Goal: Navigation & Orientation: Find specific page/section

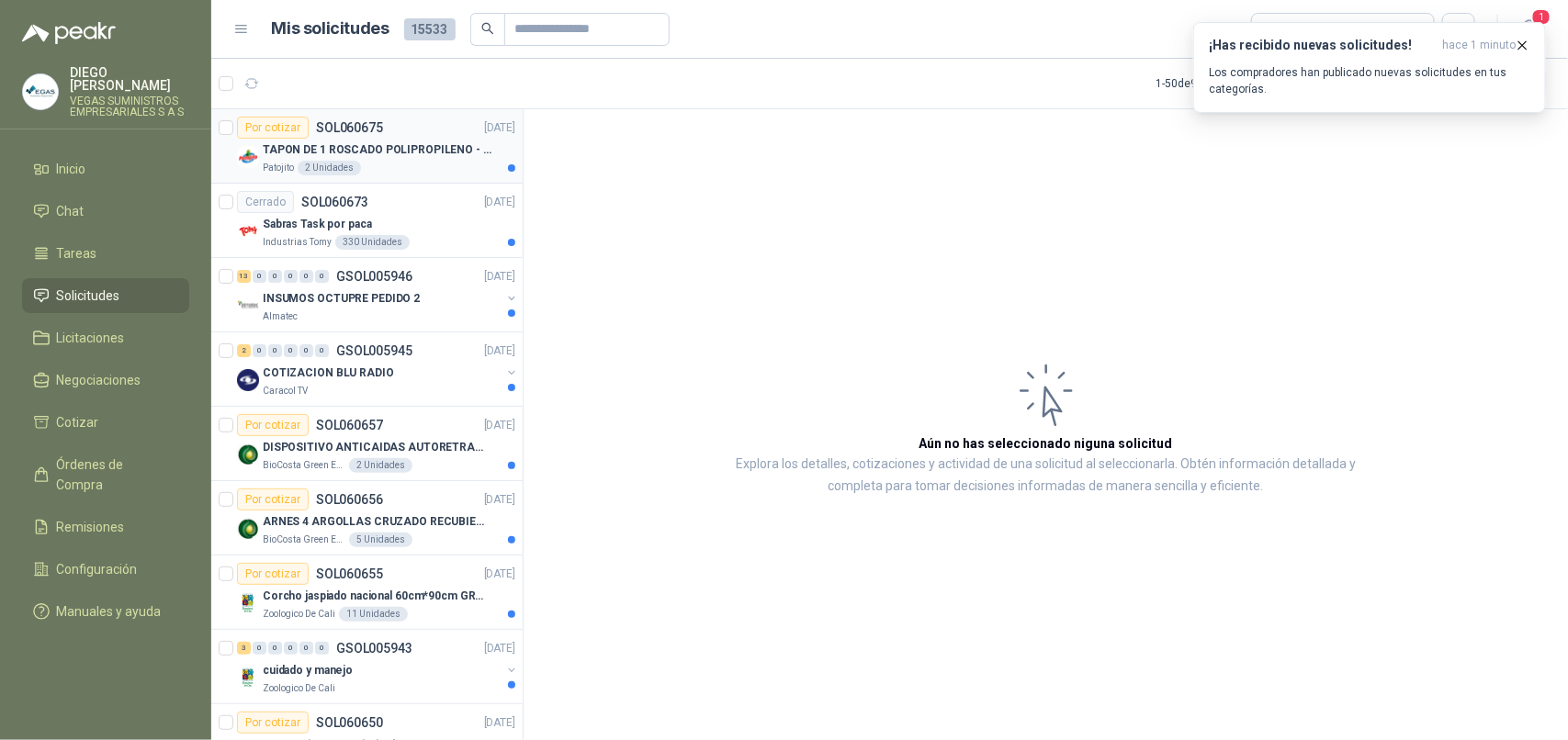
click at [429, 157] on p "TAPON DE 1 ROSCADO POLIPROPILENO - HEMBRA NPT" at bounding box center [377, 150] width 228 height 17
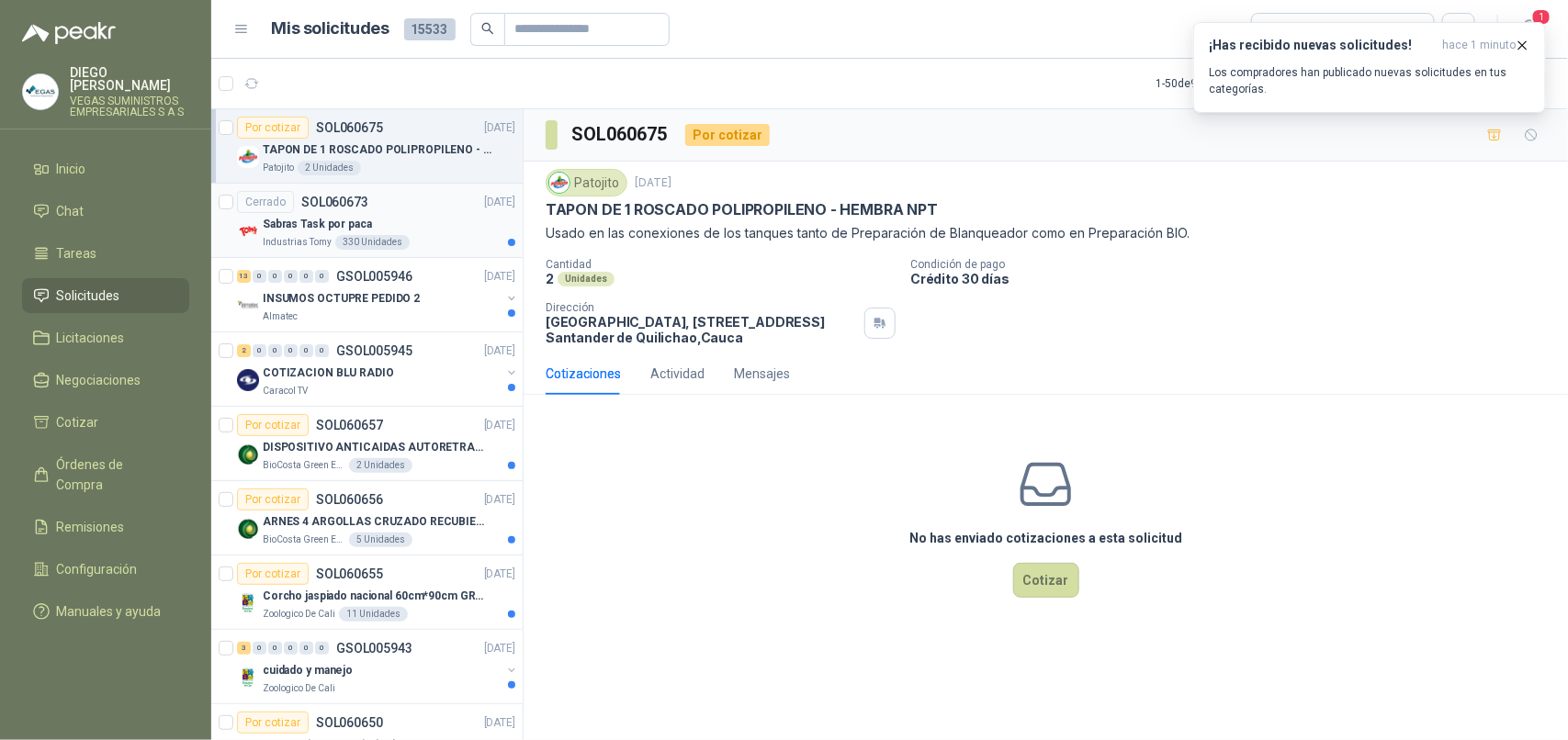
click at [429, 228] on div "Sabras Task por paca" at bounding box center [389, 224] width 253 height 22
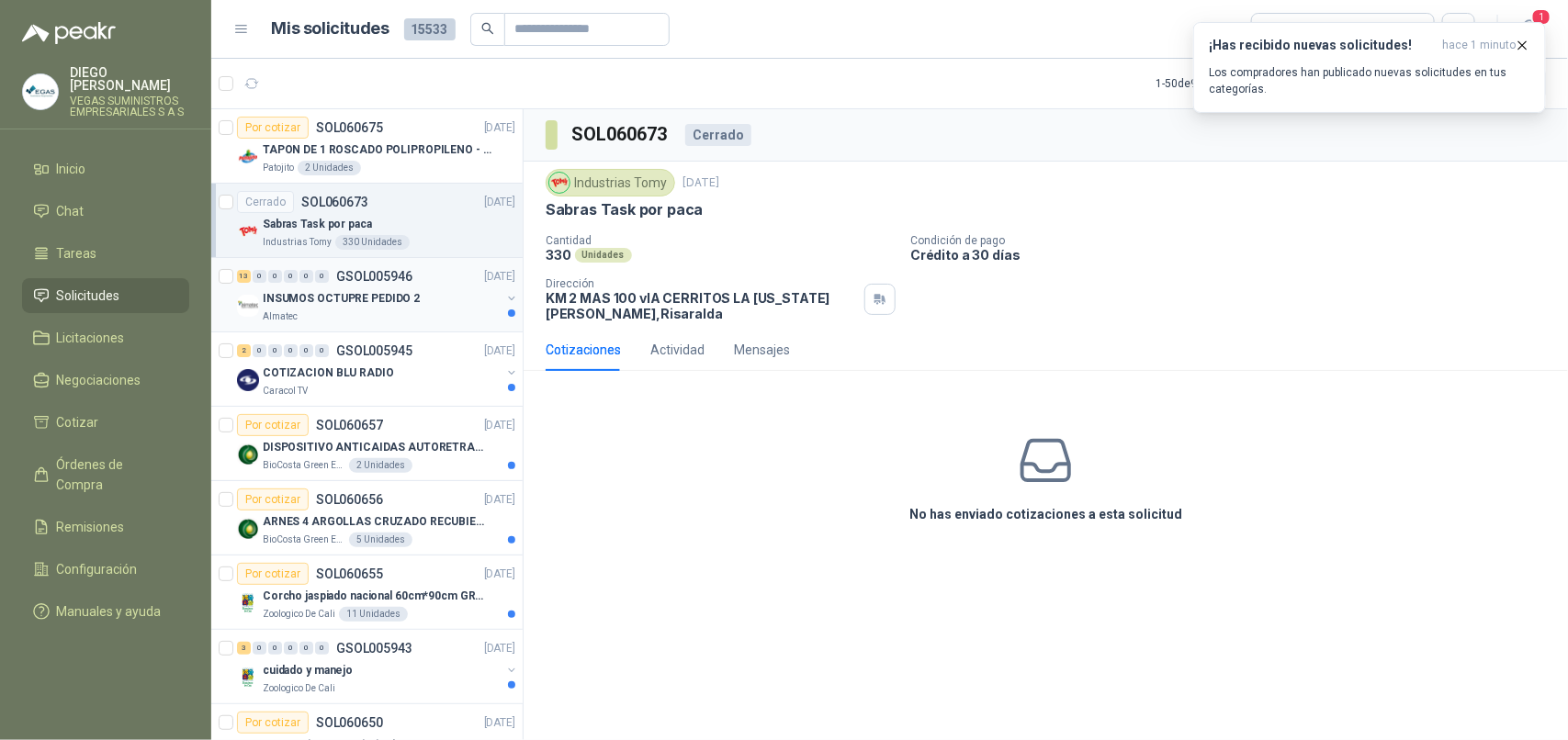
click at [424, 313] on div "Almatec" at bounding box center [381, 316] width 238 height 14
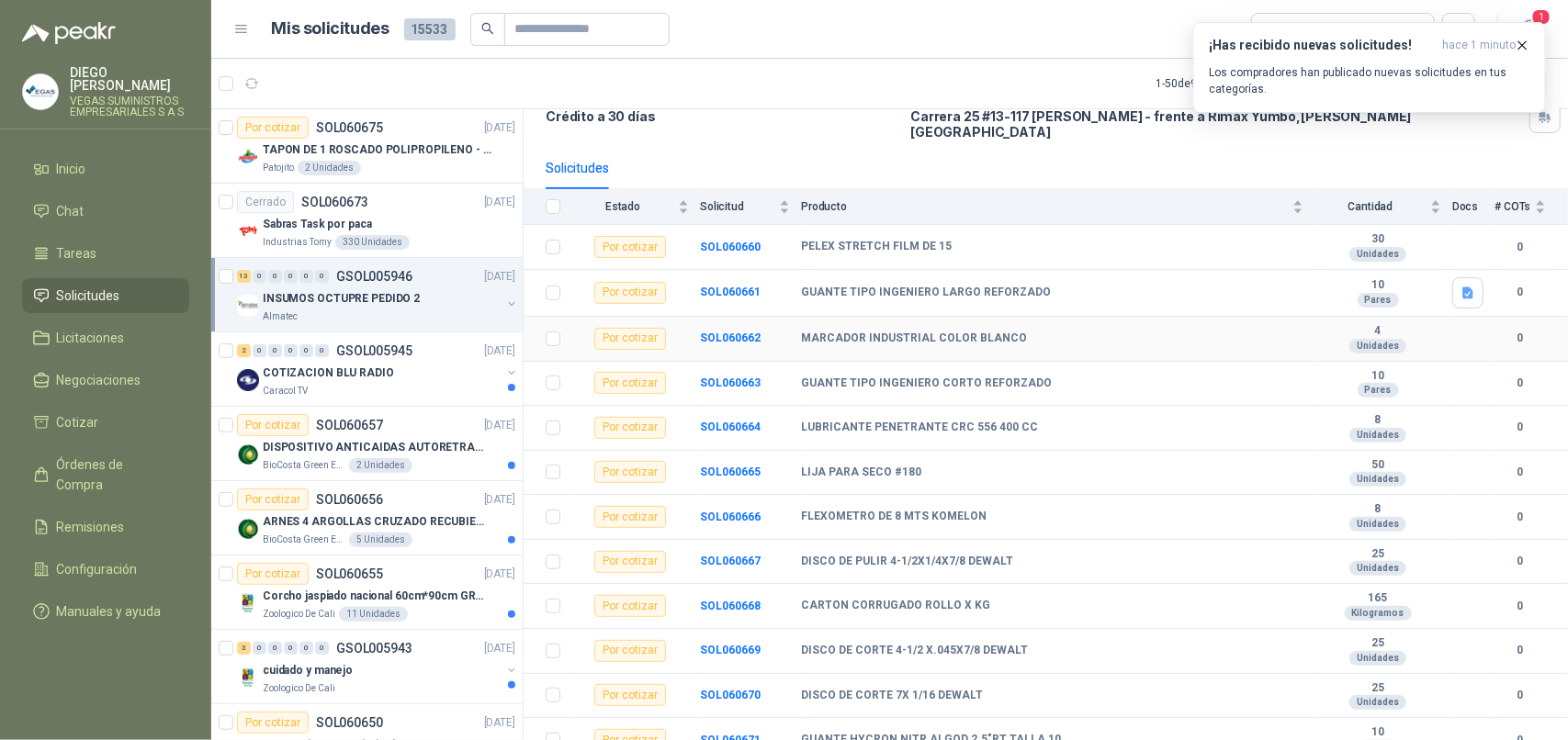
scroll to position [196, 0]
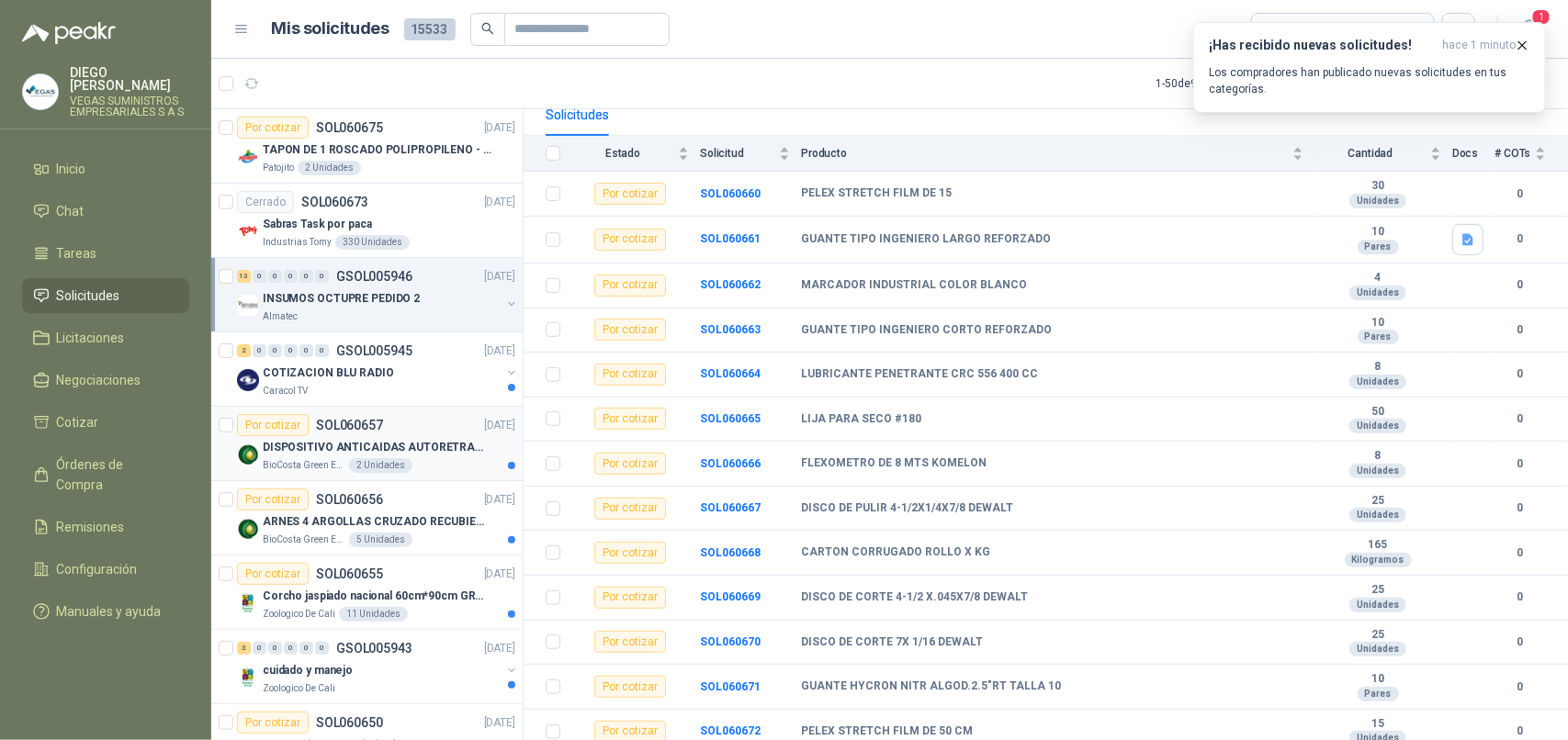
click at [455, 460] on div "BioCosta [PERSON_NAME] Energy S.A.S 2 Unidades" at bounding box center [389, 465] width 253 height 14
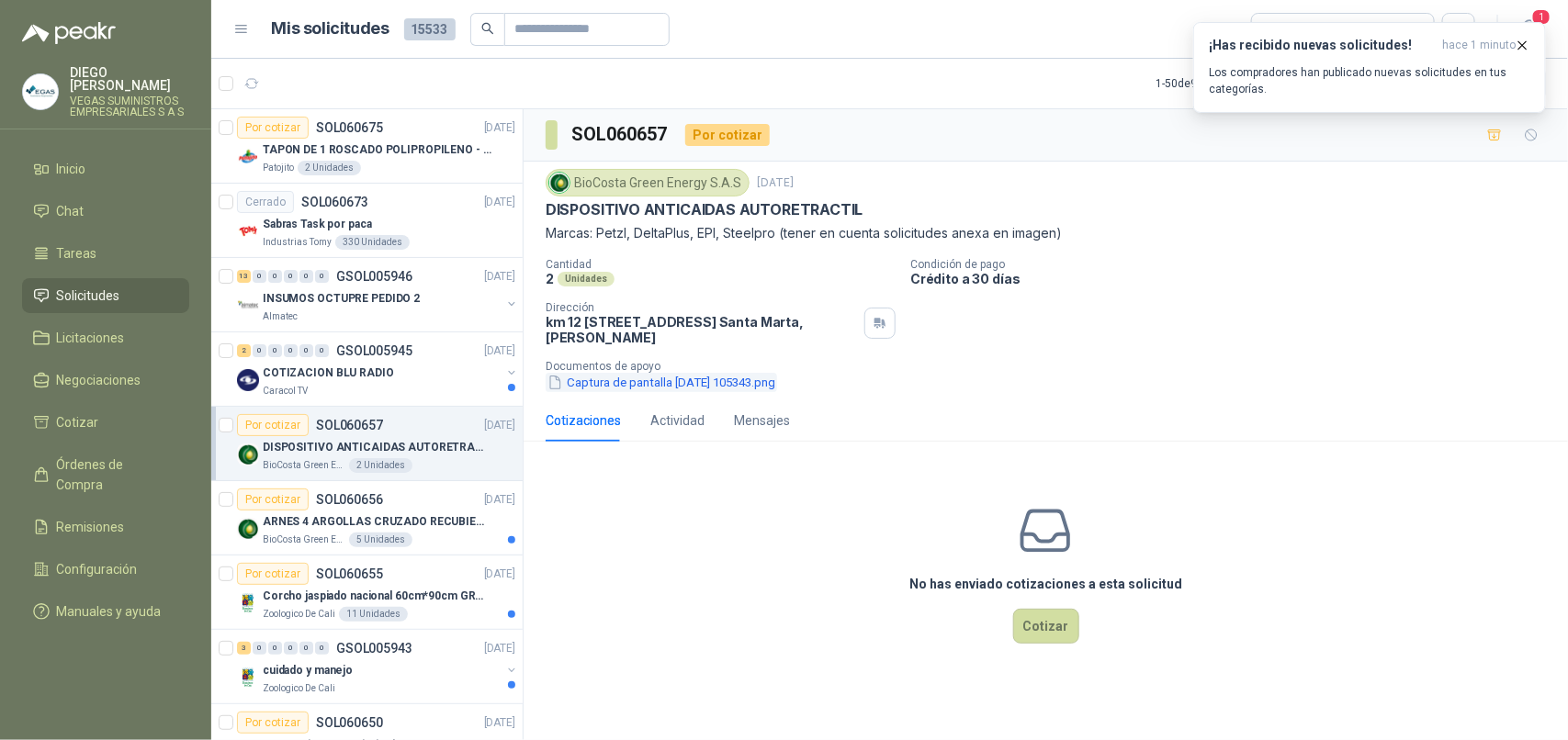
click at [717, 381] on button "Captura de pantalla [DATE] 105343.png" at bounding box center [661, 382] width 231 height 19
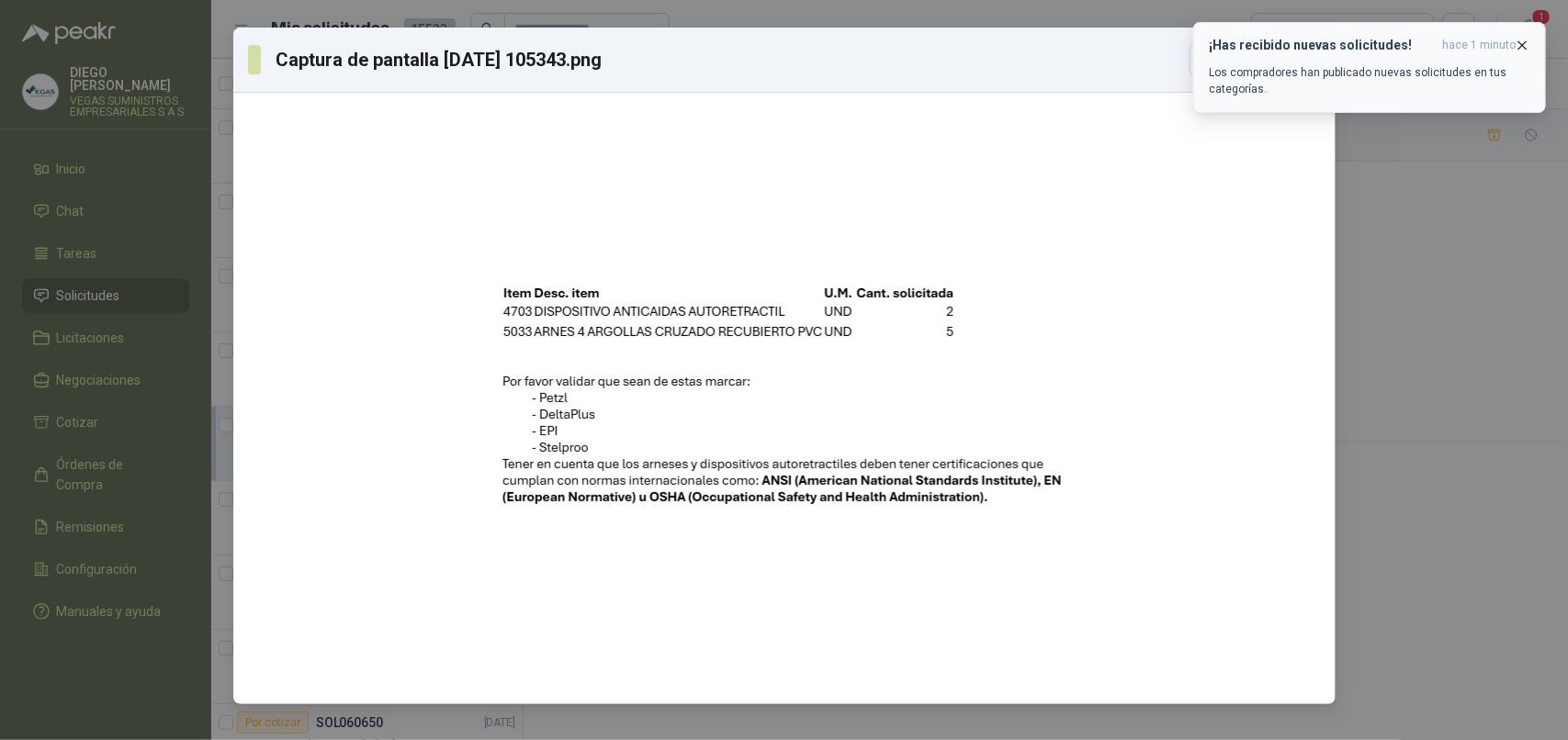
click at [1529, 51] on icon "button" at bounding box center [1522, 46] width 15 height 15
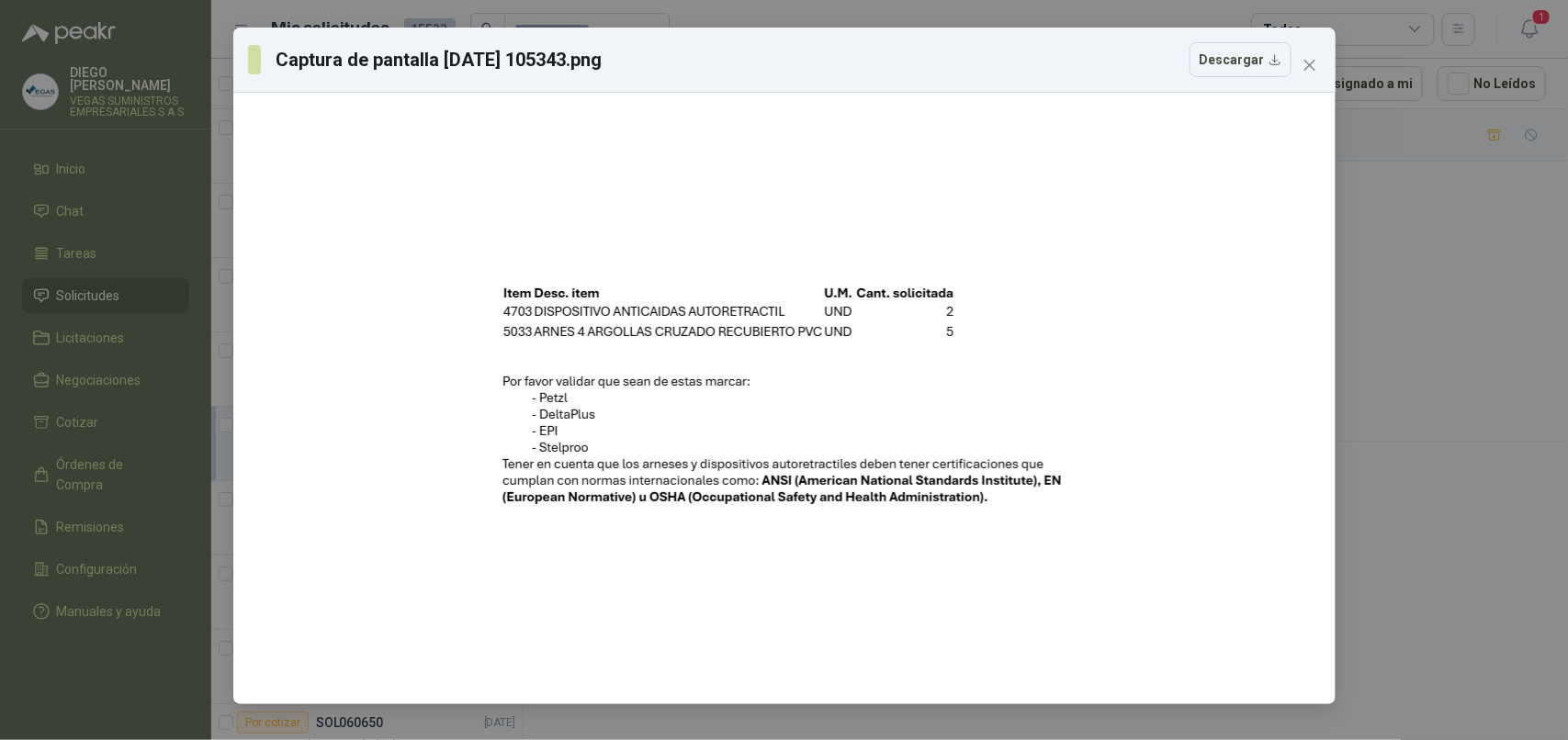
click at [1307, 69] on icon "close" at bounding box center [1308, 65] width 14 height 14
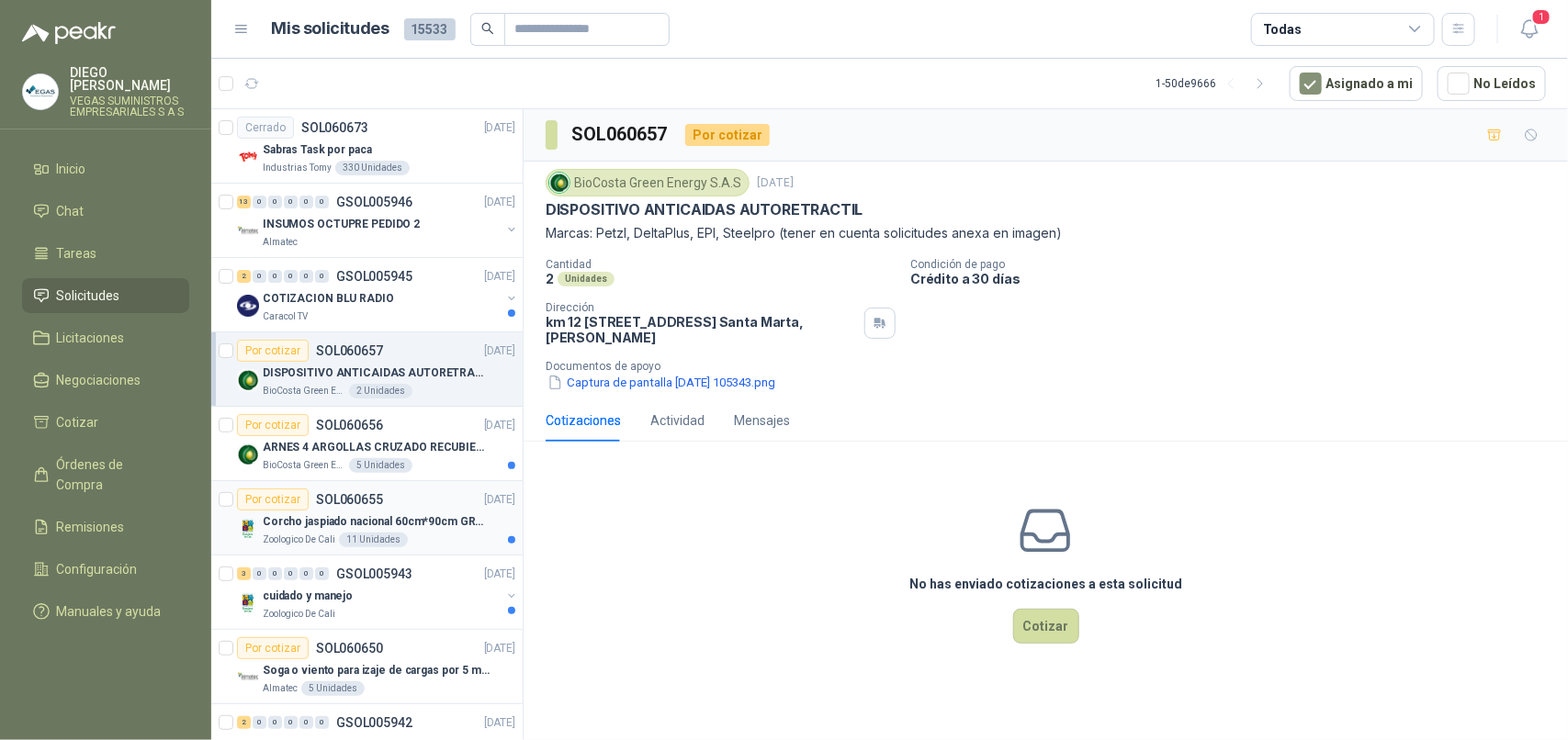
scroll to position [115, 0]
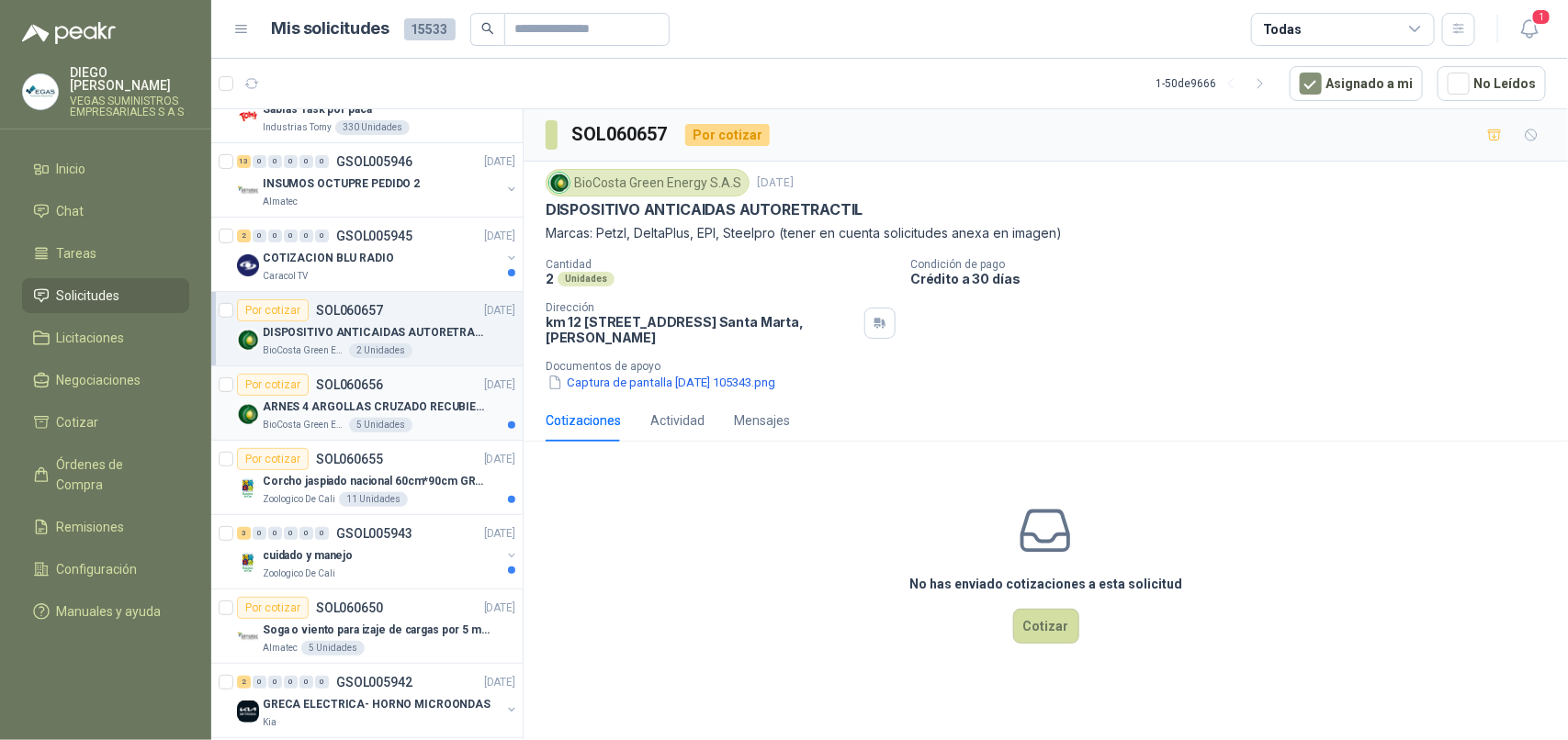
click at [416, 429] on div "BioCosta Green Energy S.A.S 5 Unidades" at bounding box center [389, 424] width 253 height 14
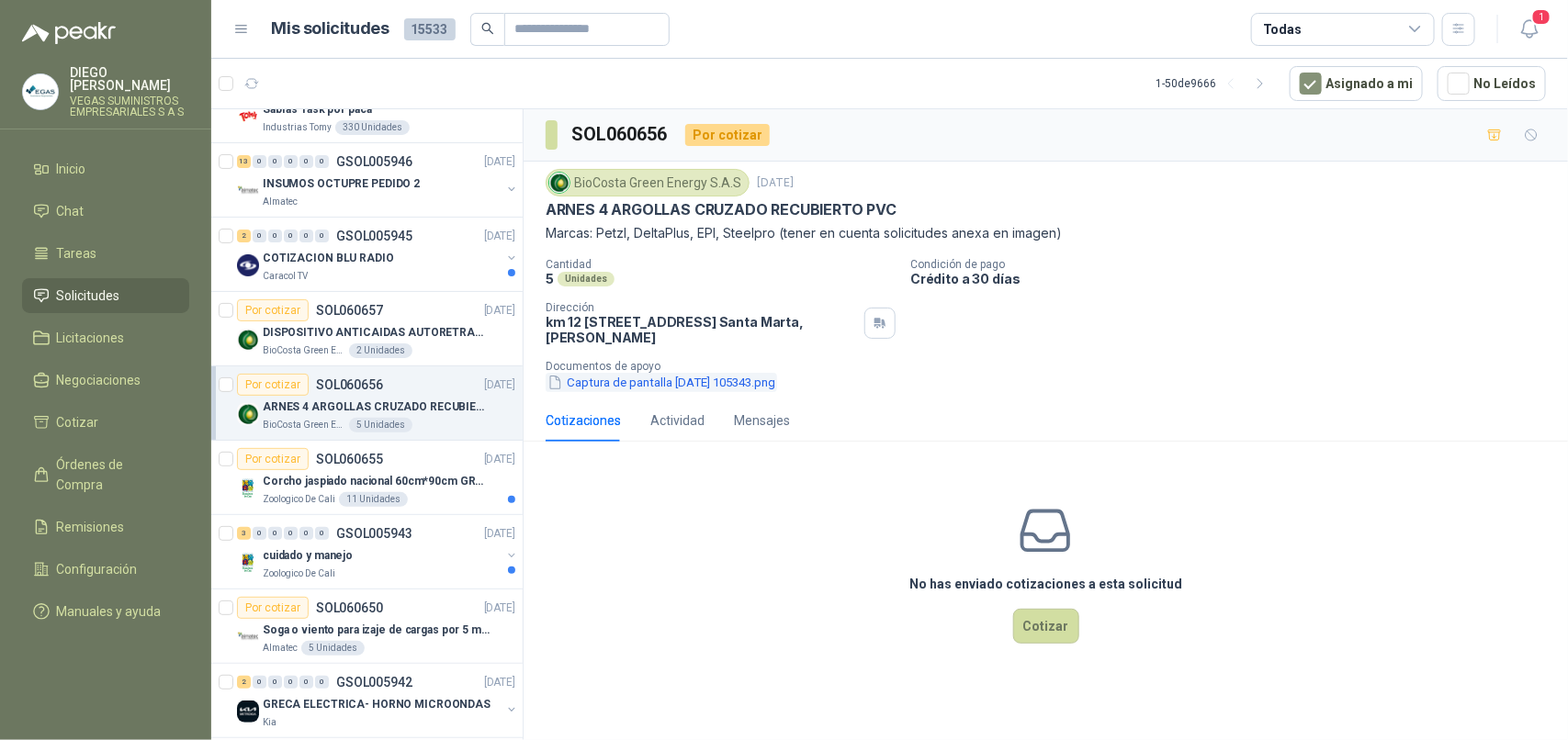
click at [730, 391] on button "Captura de pantalla [DATE] 105343.png" at bounding box center [661, 382] width 231 height 19
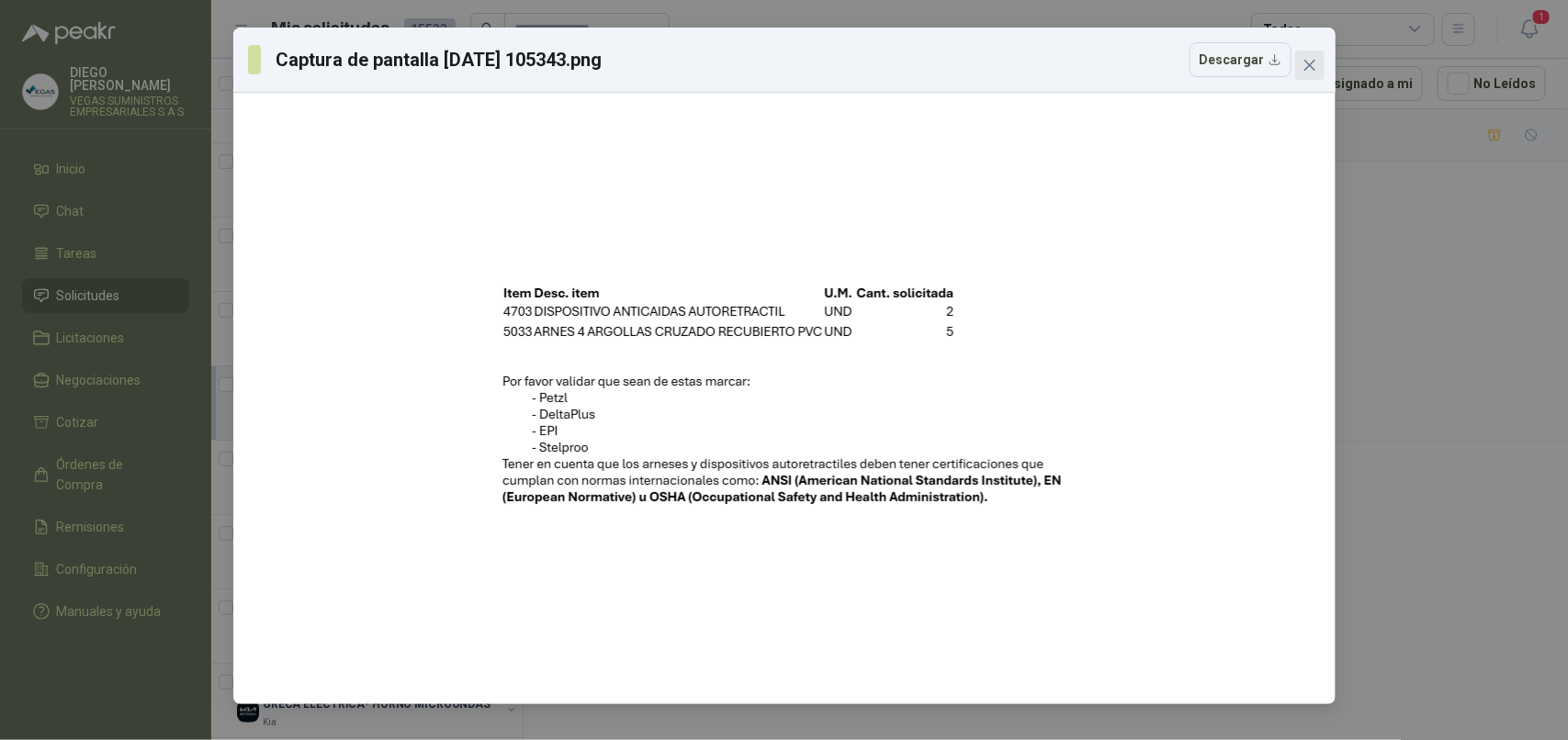
click at [1307, 70] on icon "close" at bounding box center [1308, 65] width 14 height 14
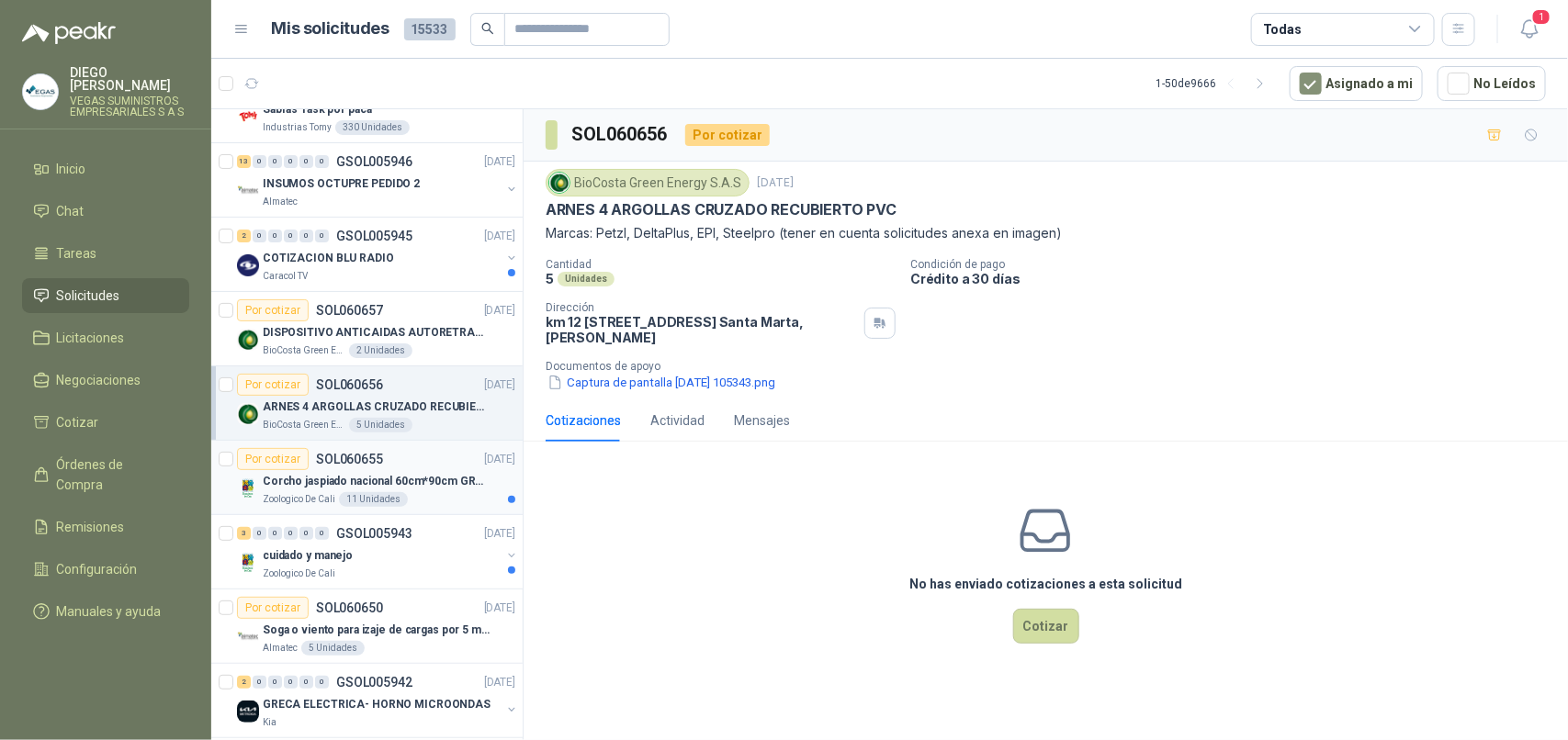
click at [462, 491] on p "Corcho jaspiado nacional 60cm*90cm GROSOR 8MM" at bounding box center [377, 481] width 228 height 17
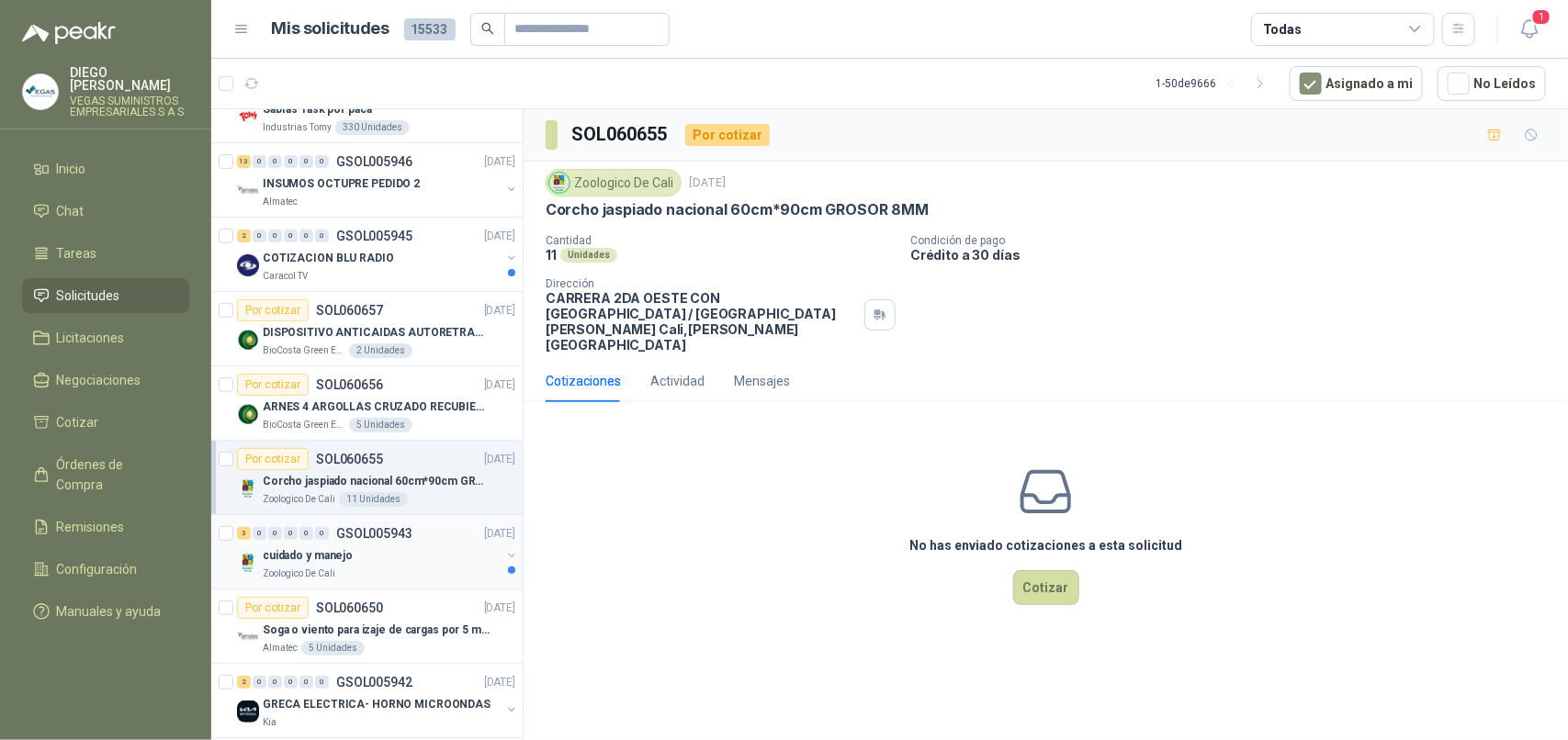
click at [419, 561] on div "cuidado y manejo" at bounding box center [381, 555] width 238 height 22
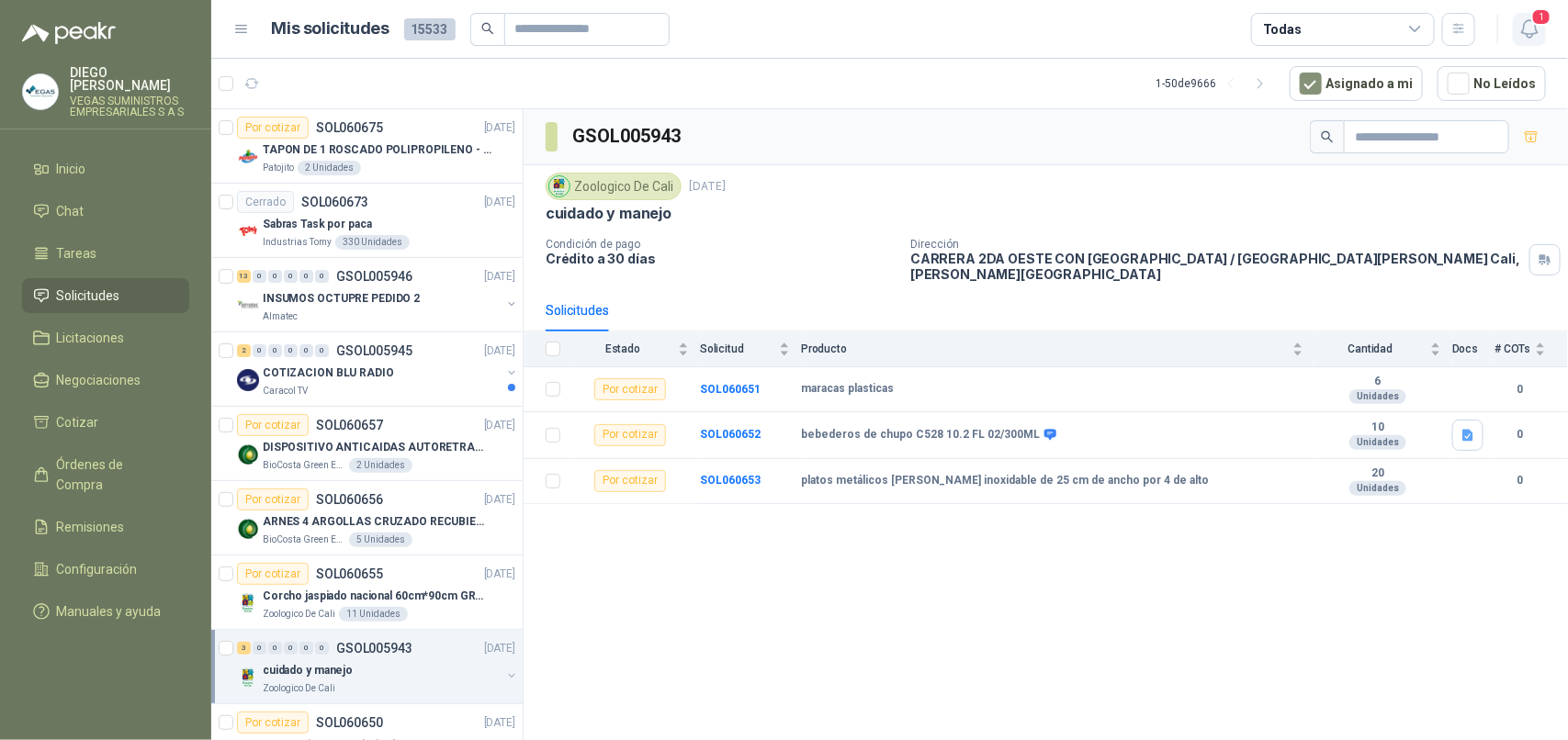
click at [1534, 28] on icon "button" at bounding box center [1529, 29] width 23 height 23
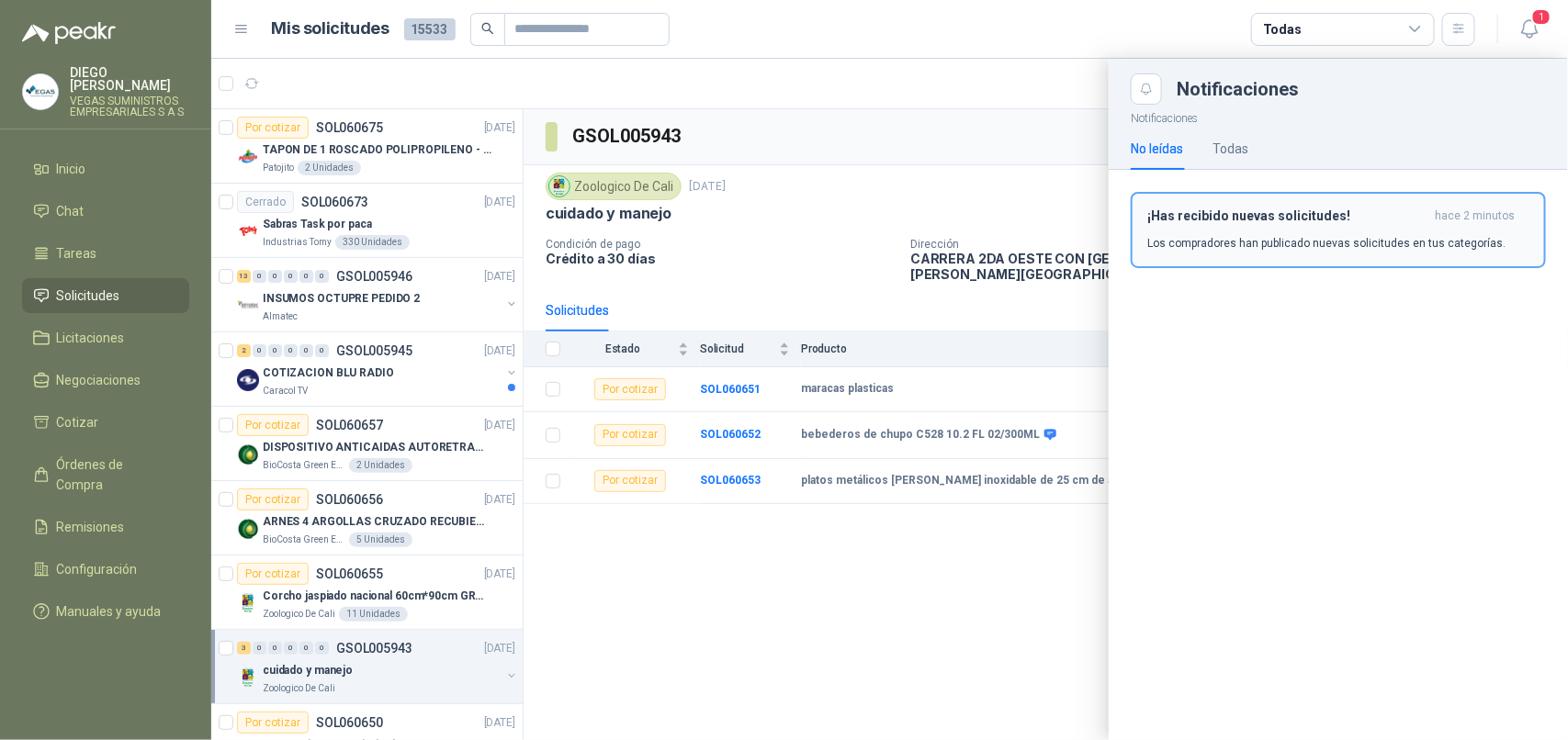
click at [1277, 232] on div "¡Has recibido nuevas solicitudes! hace 2 minutos Los compradores han publicado …" at bounding box center [1338, 229] width 382 height 43
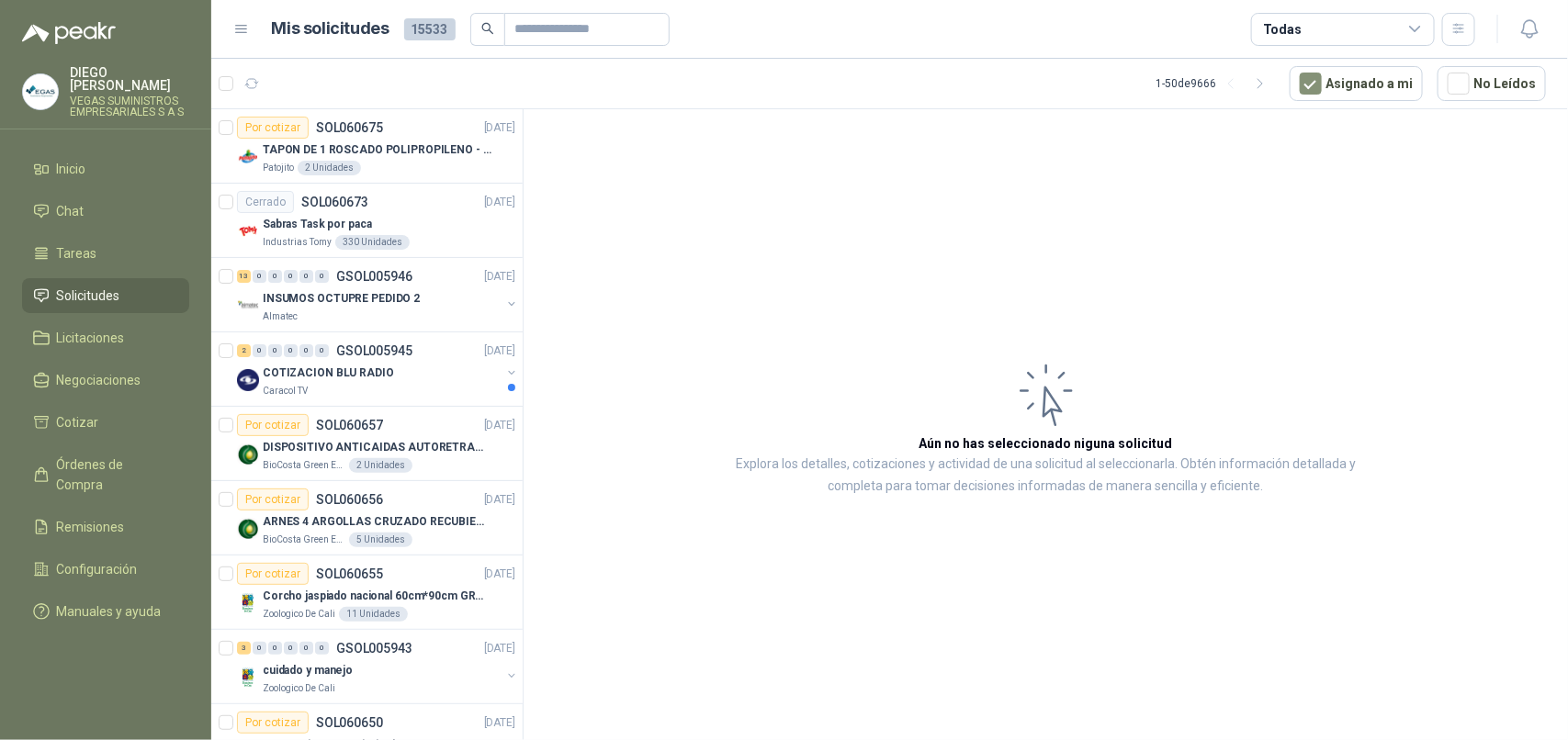
click at [67, 285] on span "Solicitudes" at bounding box center [88, 295] width 64 height 20
click at [84, 333] on span "Licitaciones" at bounding box center [90, 338] width 68 height 20
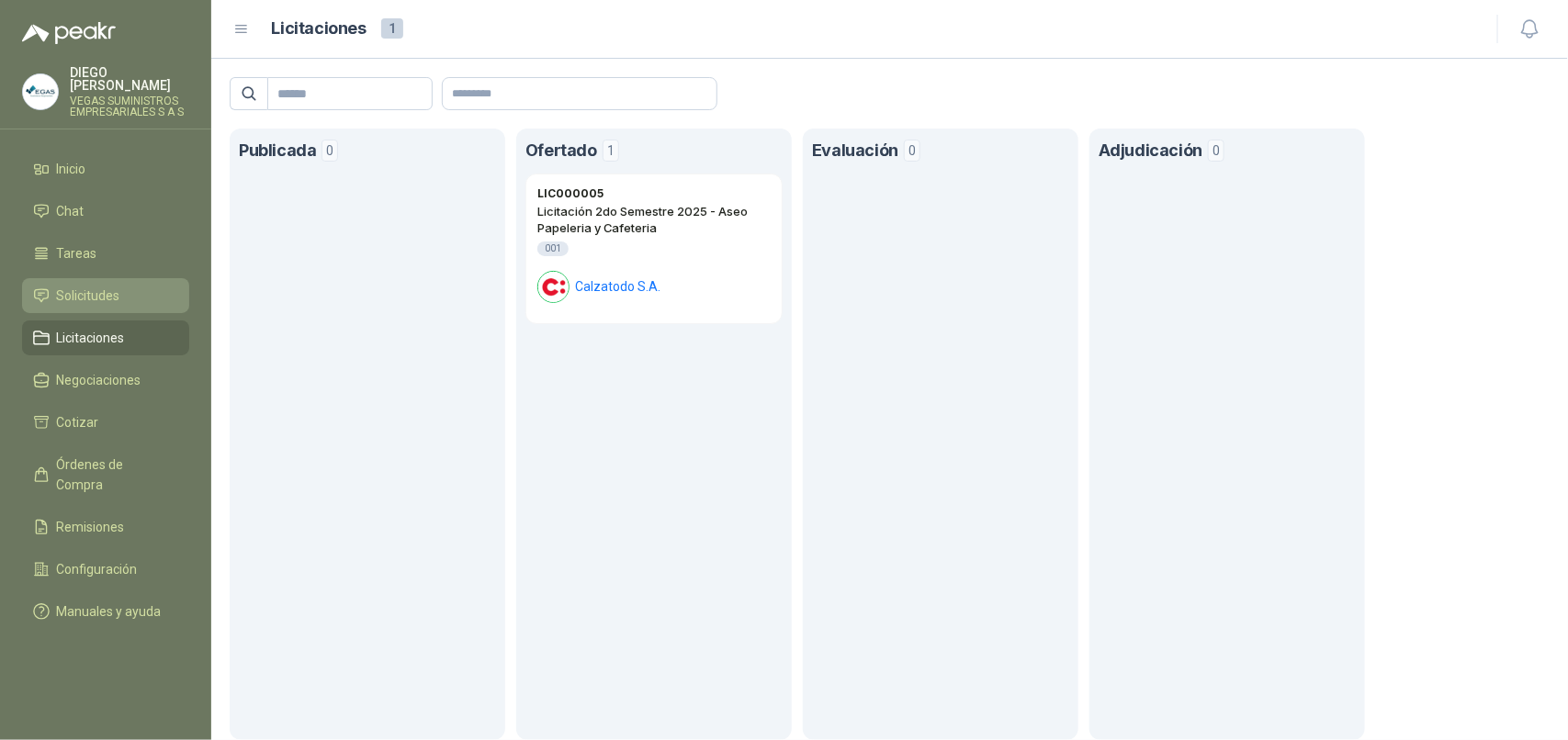
click at [83, 285] on span "Solicitudes" at bounding box center [88, 295] width 64 height 20
